Goal: Check status

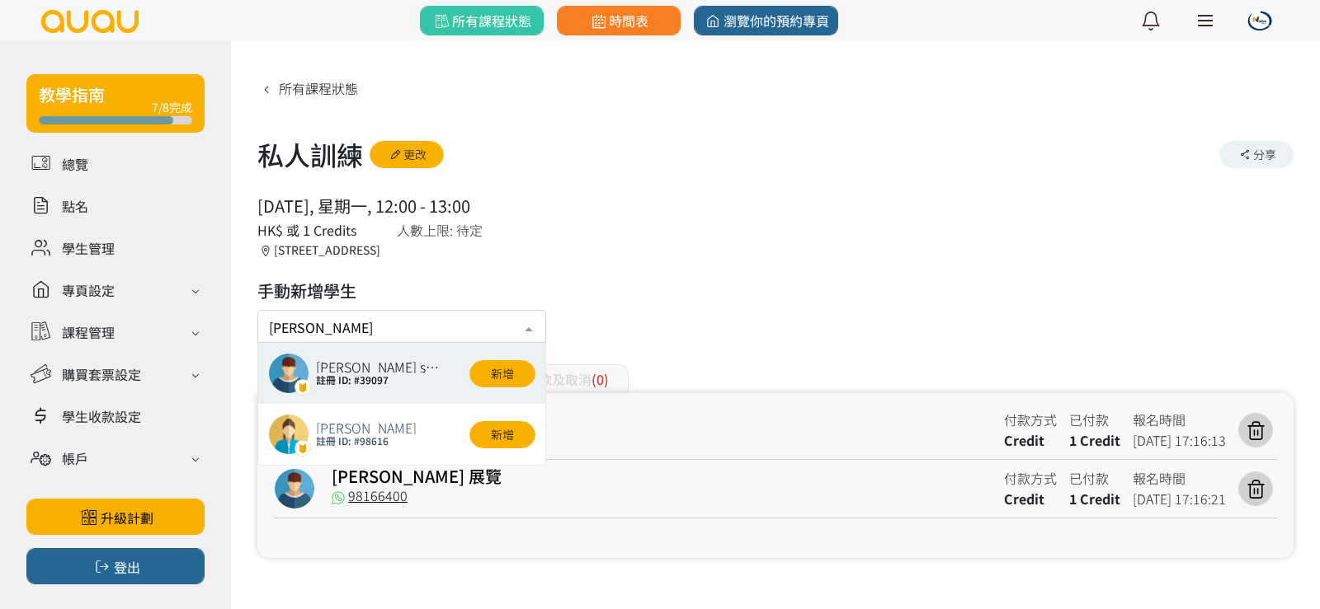
type input "[PERSON_NAME]"
click at [486, 369] on button "新增" at bounding box center [502, 373] width 66 height 27
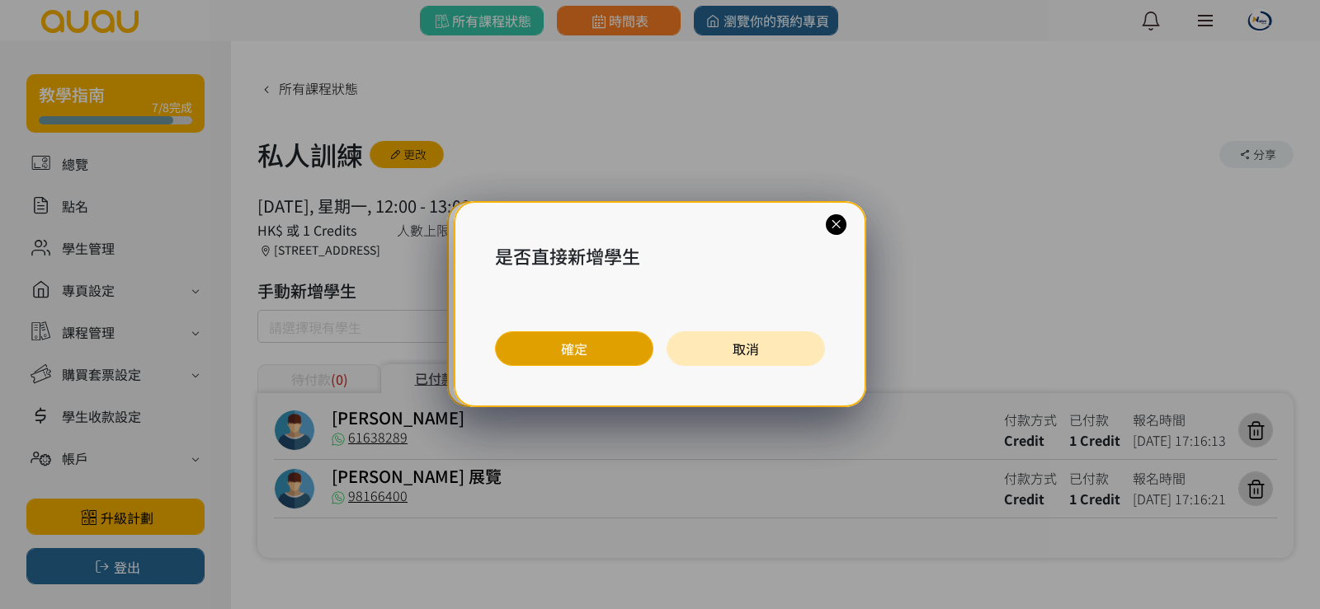
click at [525, 351] on button "確定" at bounding box center [574, 349] width 158 height 35
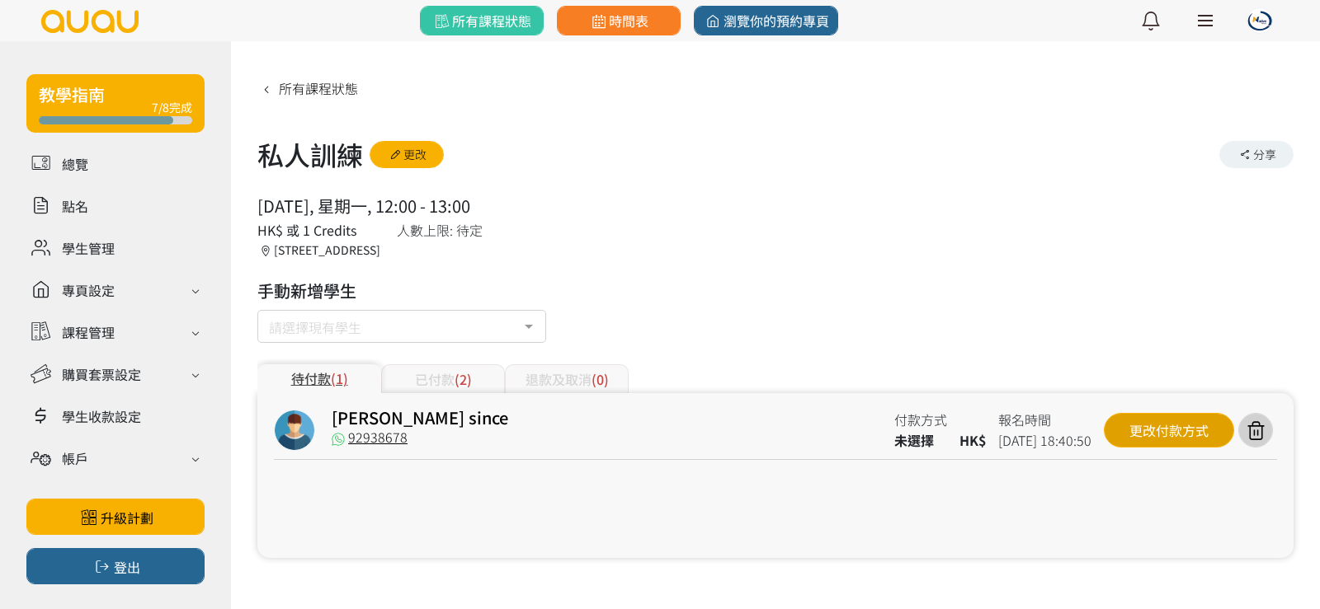
click at [1136, 423] on div "更改付款方式" at bounding box center [1168, 430] width 130 height 35
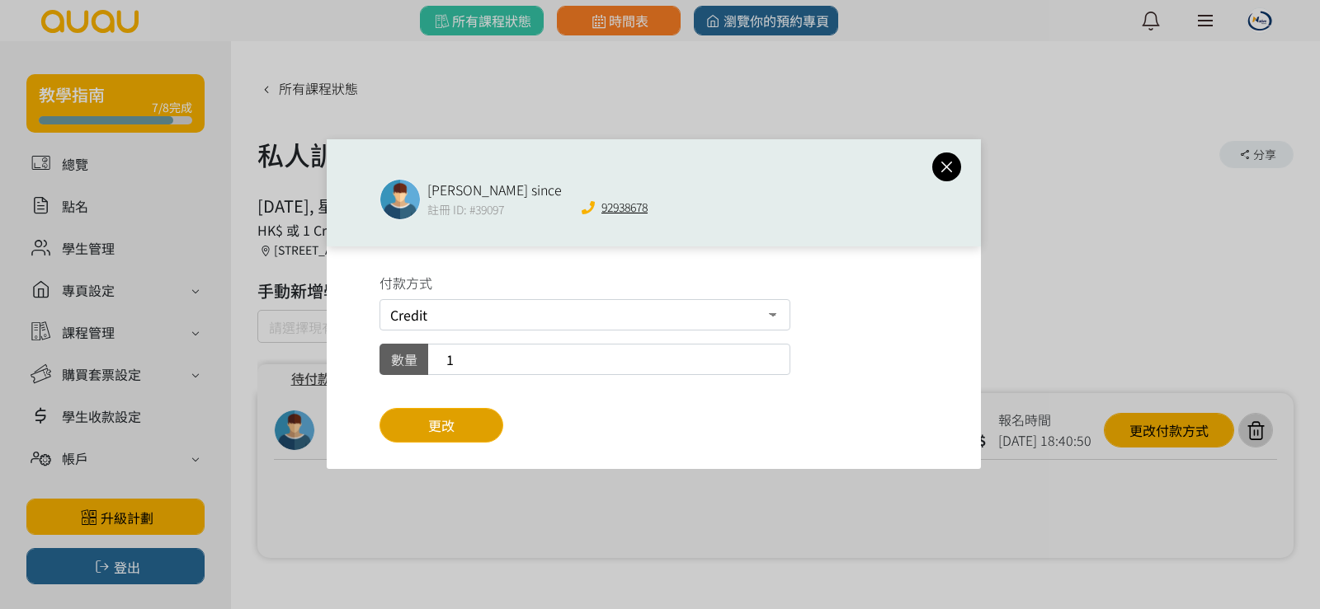
click at [455, 428] on button "更改" at bounding box center [441, 425] width 124 height 35
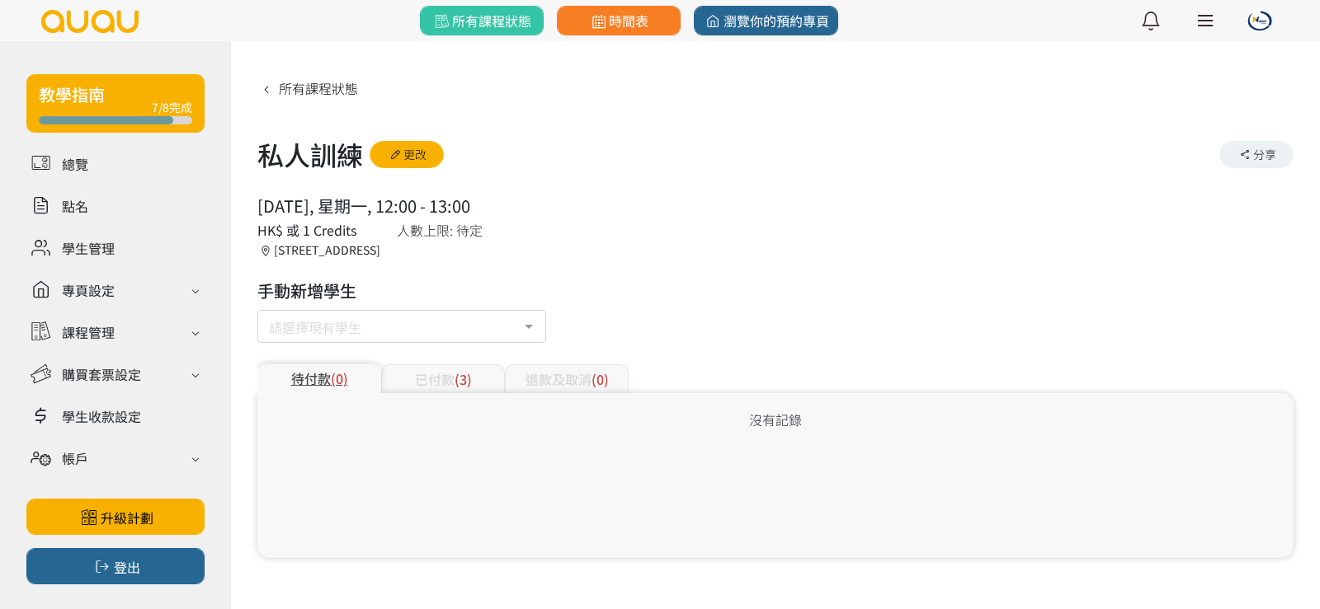
click at [475, 384] on div "已付款 (3)" at bounding box center [443, 379] width 124 height 29
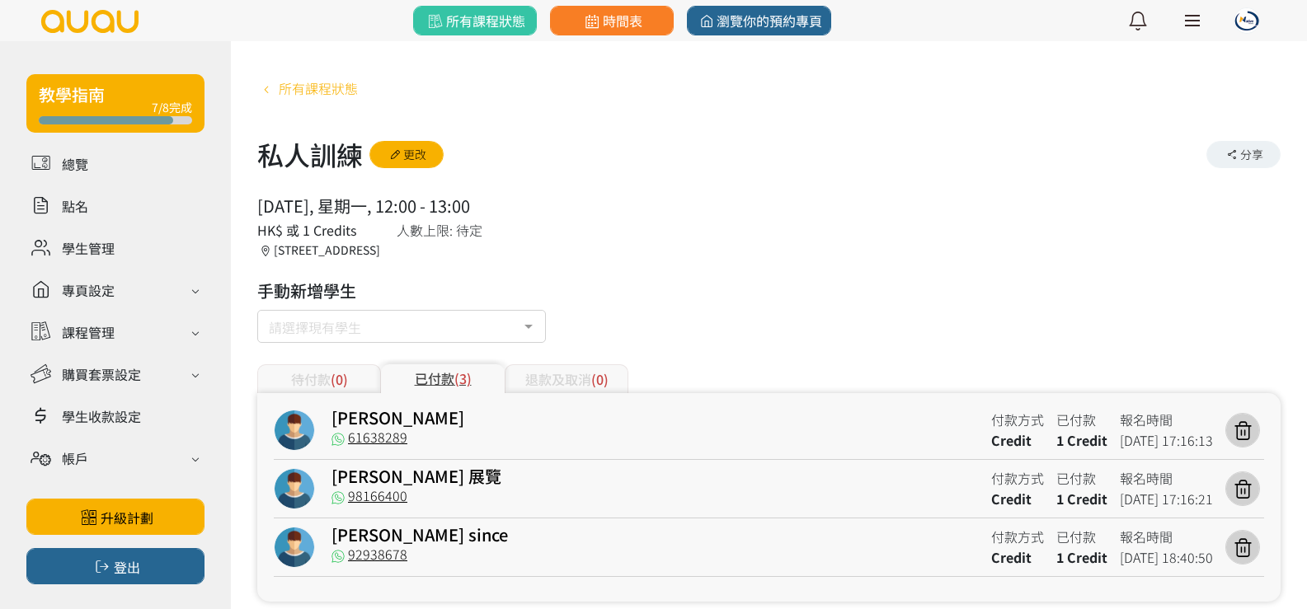
click at [341, 87] on span "所有課程狀態" at bounding box center [318, 88] width 79 height 20
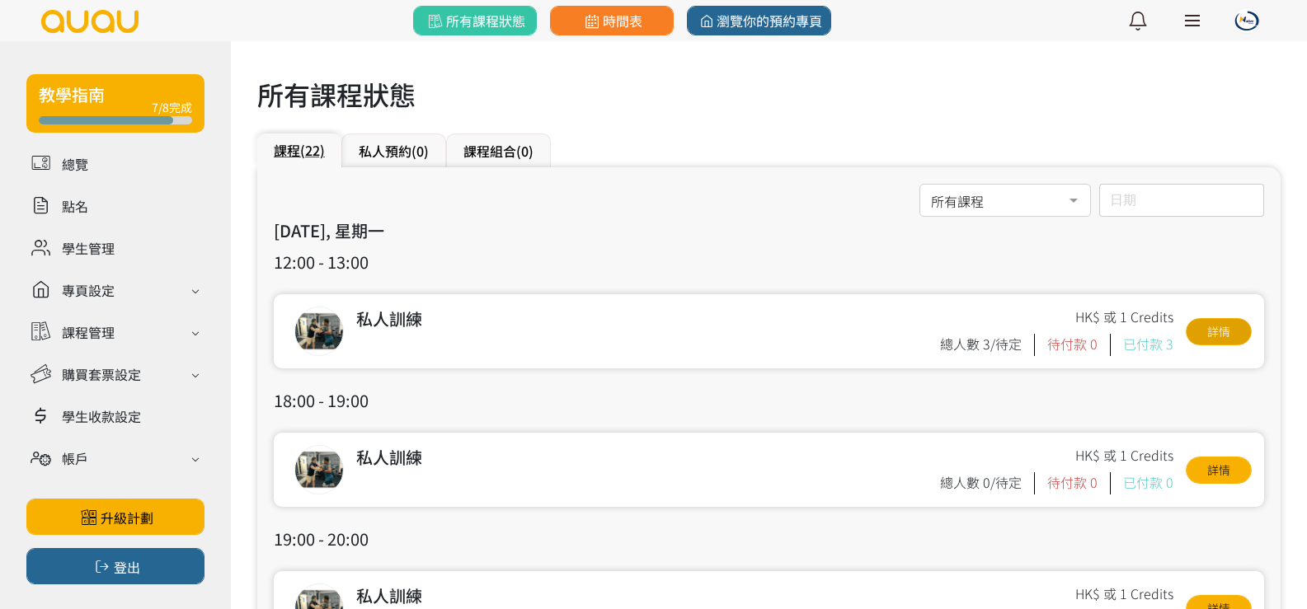
click at [1212, 337] on link "詳情" at bounding box center [1219, 331] width 66 height 27
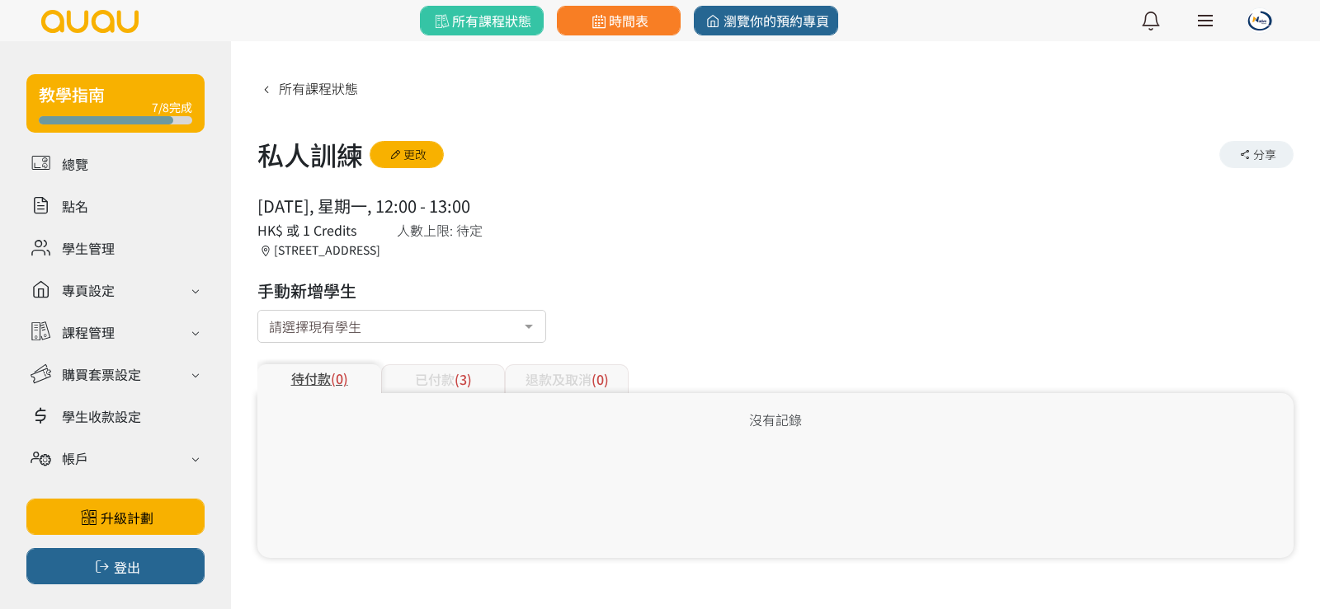
click at [463, 371] on span "(3)" at bounding box center [462, 379] width 17 height 20
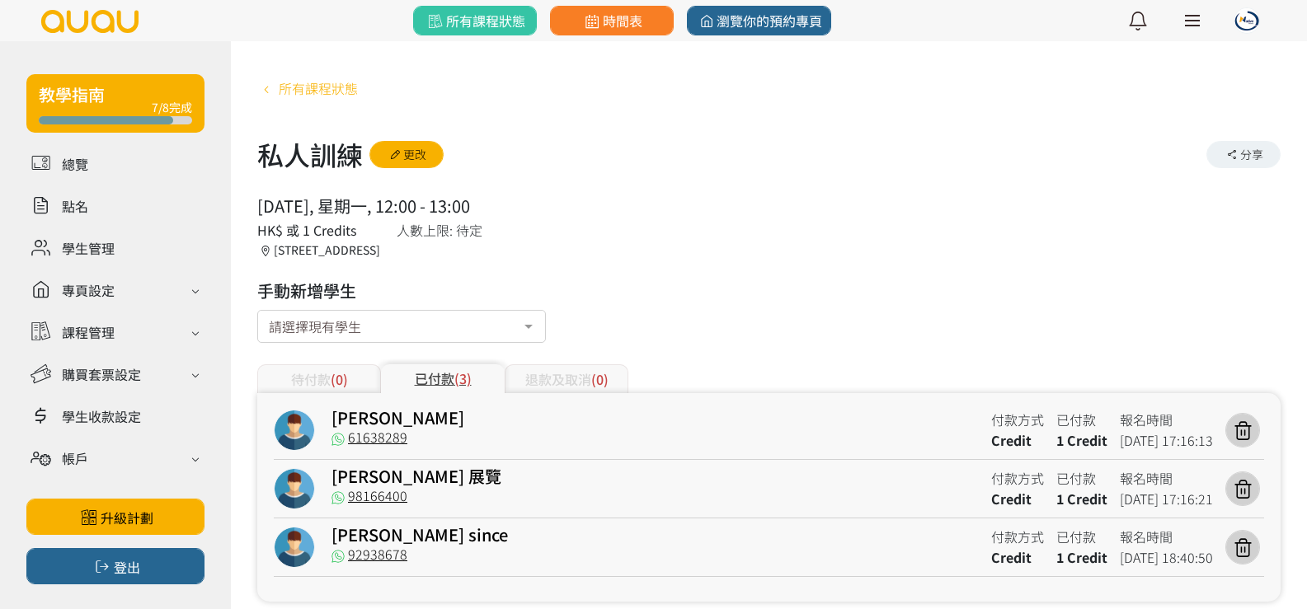
click at [304, 80] on span "所有課程狀態" at bounding box center [318, 88] width 79 height 20
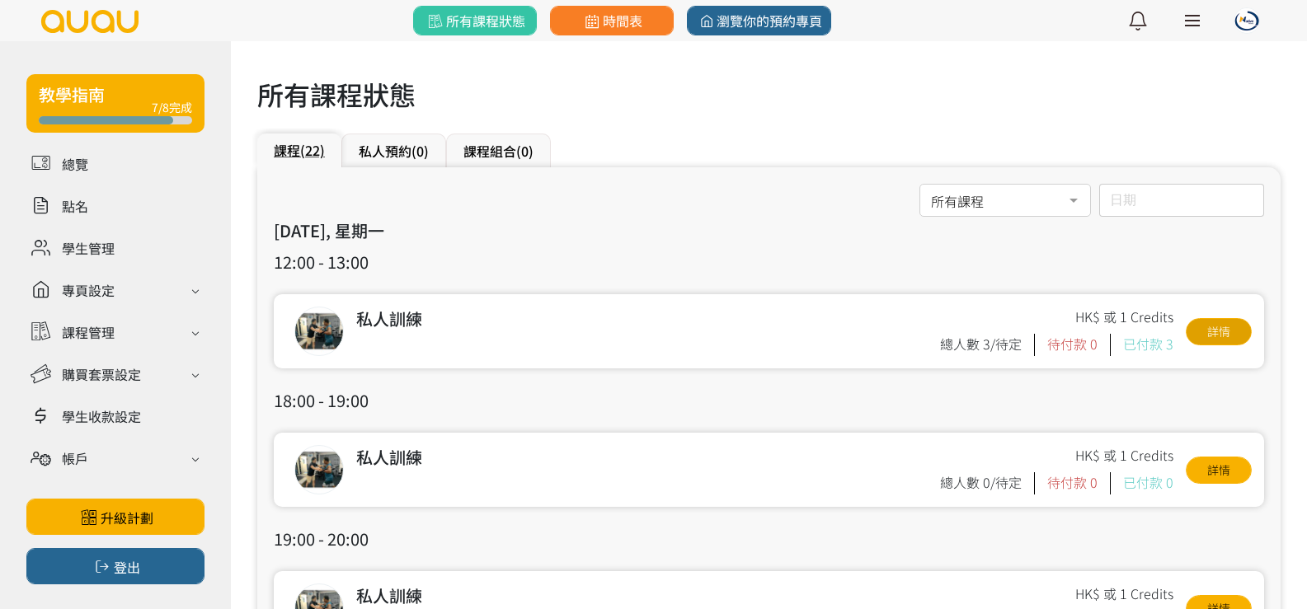
click at [1243, 341] on link "詳情" at bounding box center [1219, 331] width 66 height 27
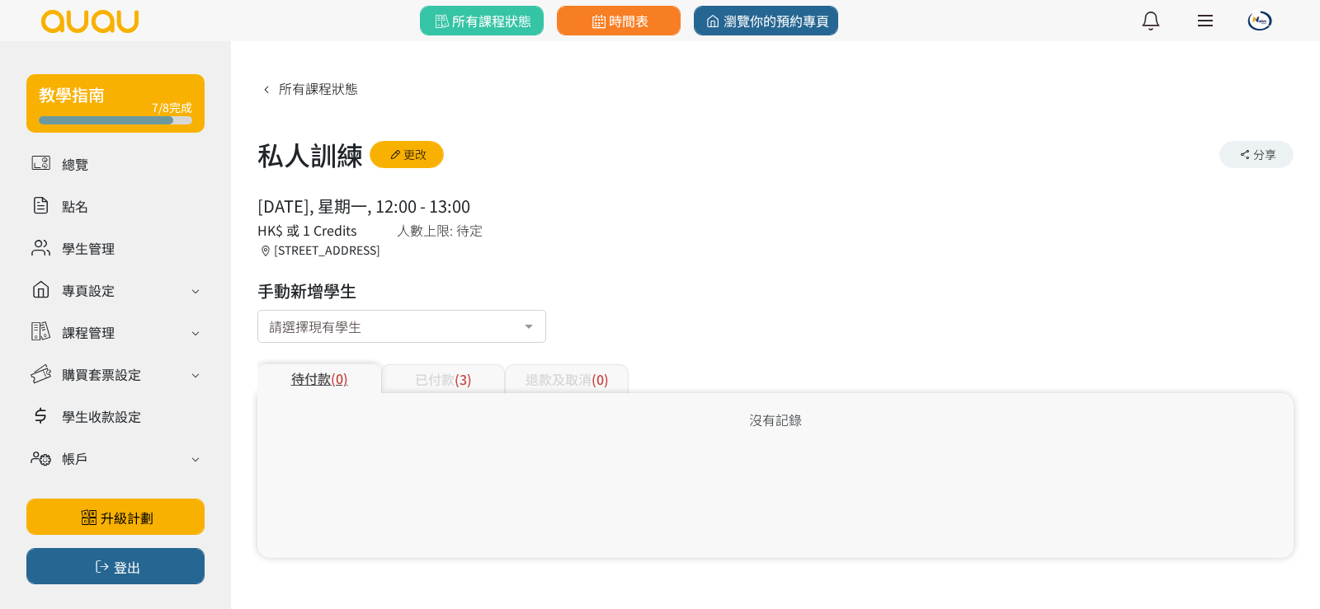
click at [443, 376] on div "已付款 (3)" at bounding box center [443, 379] width 124 height 29
